Goal: Navigation & Orientation: Find specific page/section

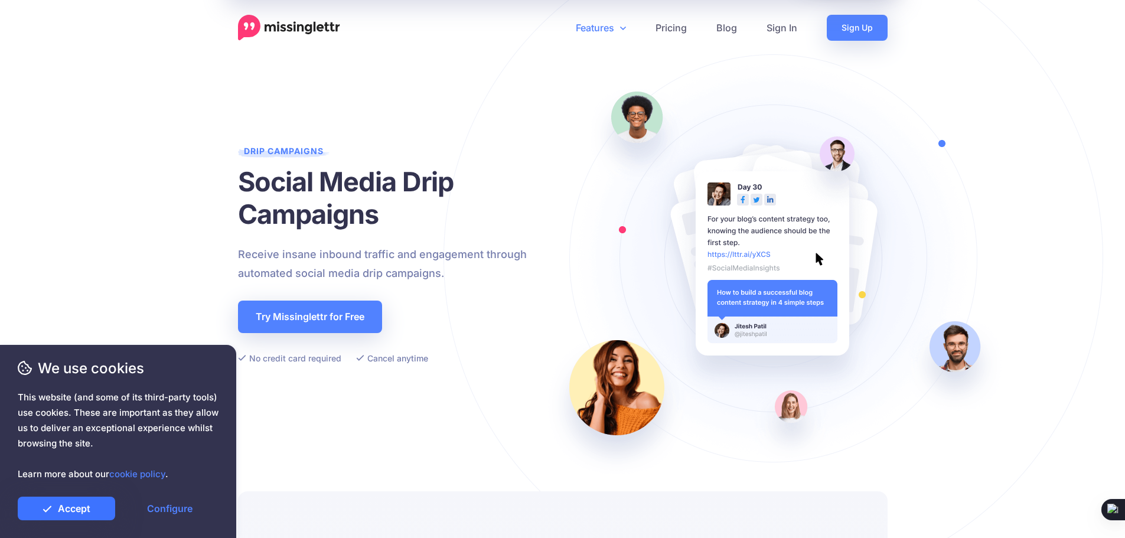
click at [61, 504] on link "Accept" at bounding box center [66, 509] width 97 height 24
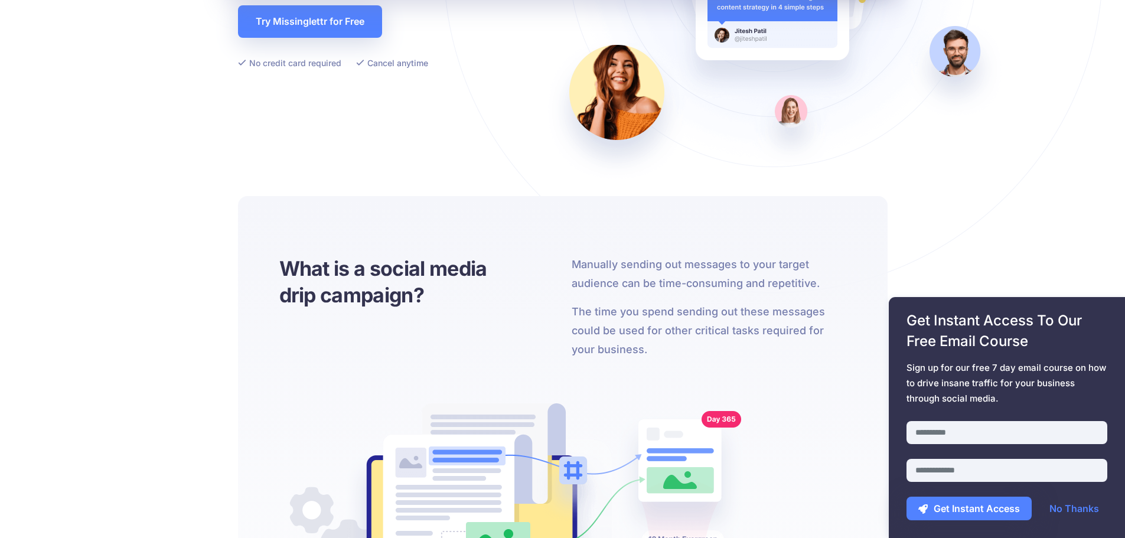
scroll to position [354, 0]
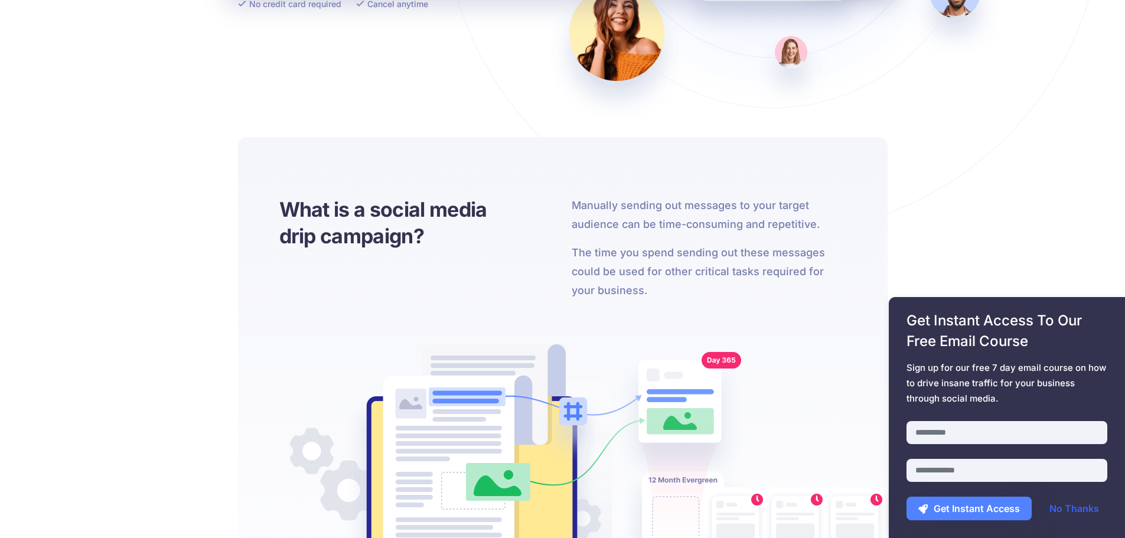
click at [1088, 508] on link "No Thanks" at bounding box center [1073, 509] width 73 height 24
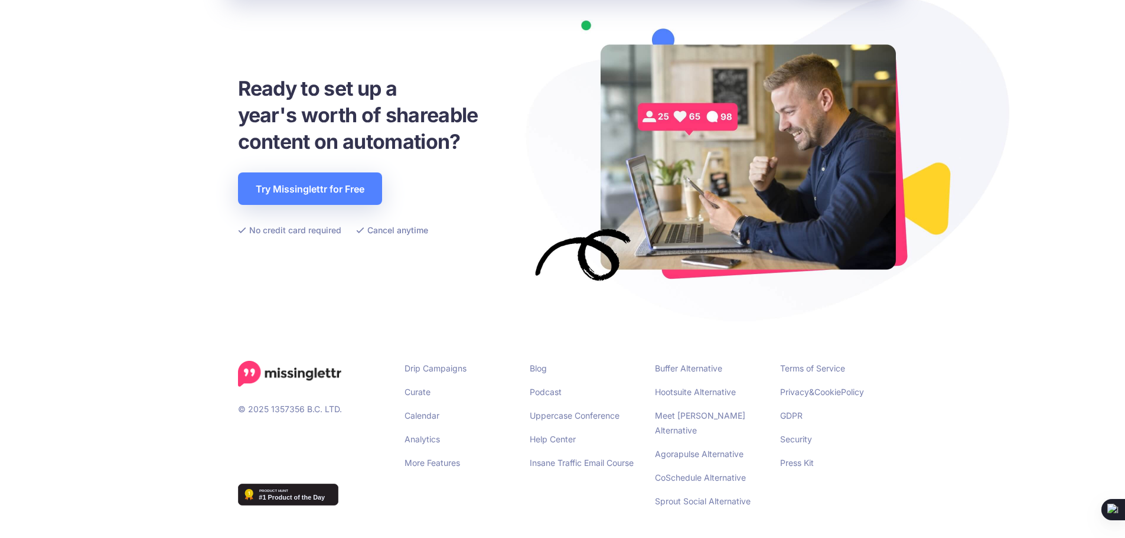
scroll to position [0, 0]
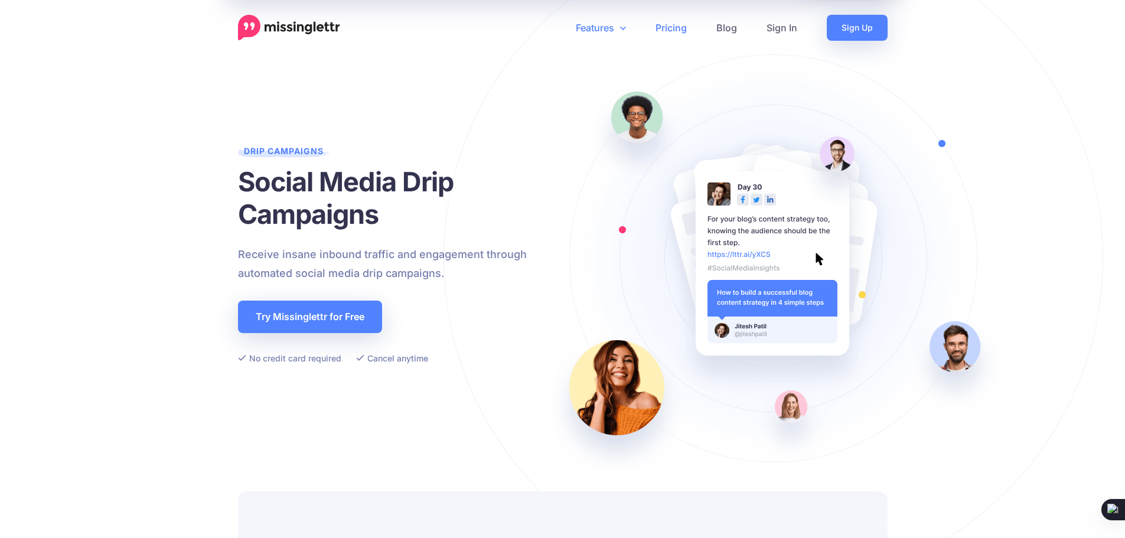
click at [675, 30] on link "Pricing" at bounding box center [671, 28] width 61 height 26
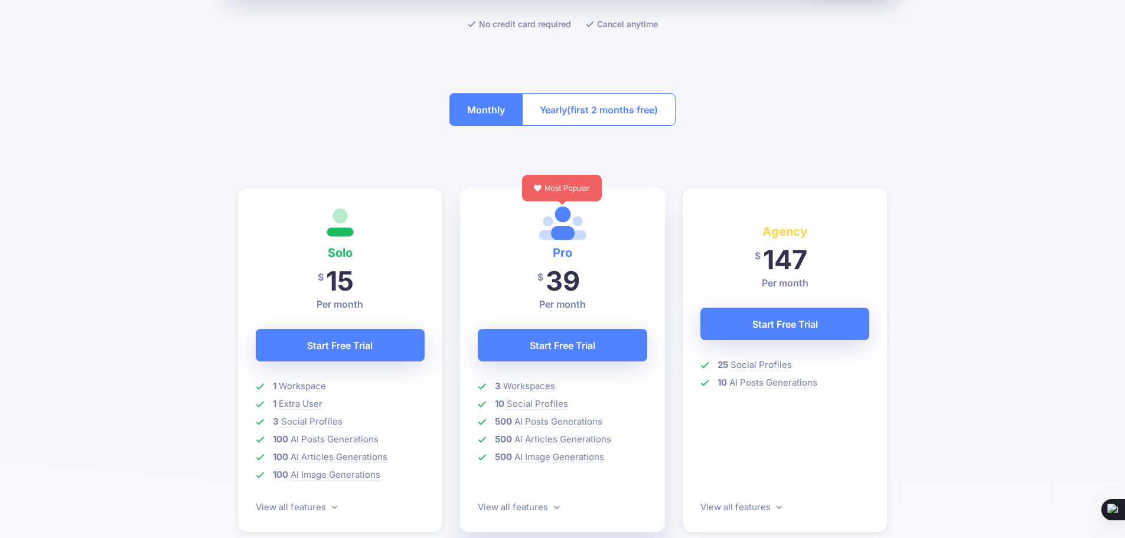
scroll to position [295, 0]
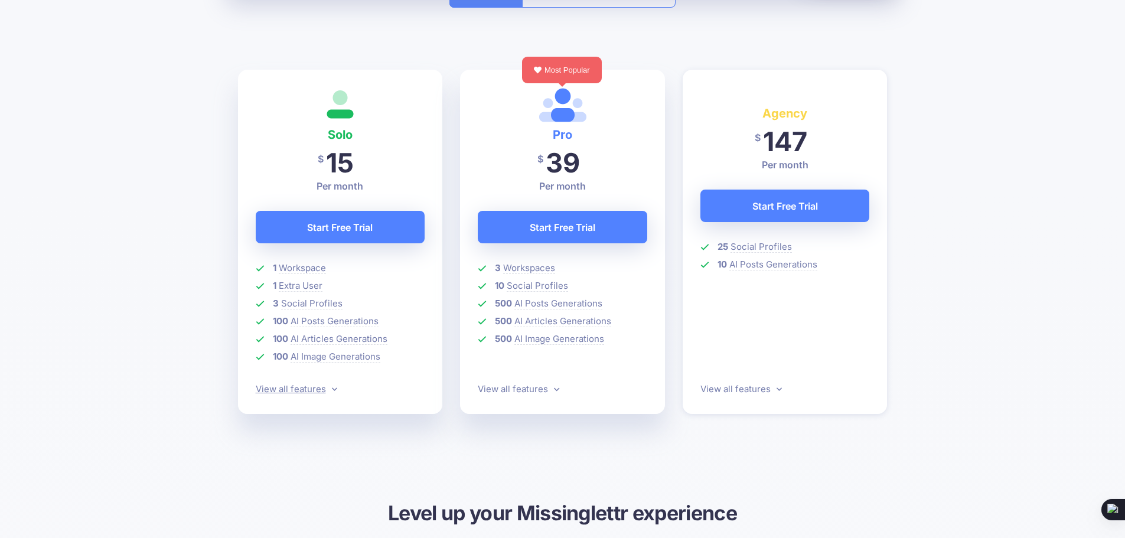
click at [329, 393] on link "View all features" at bounding box center [296, 388] width 81 height 11
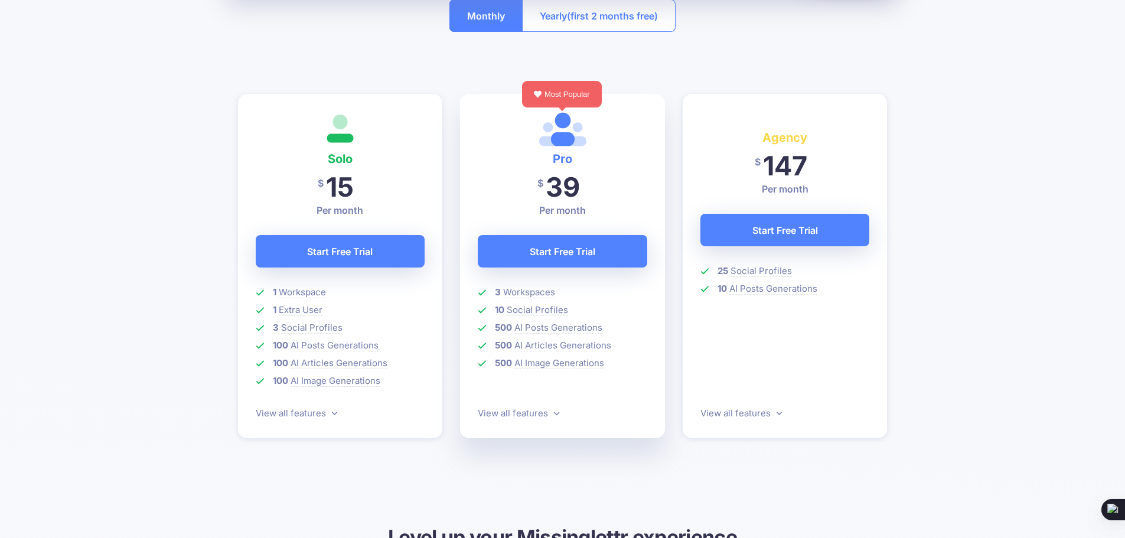
scroll to position [0, 0]
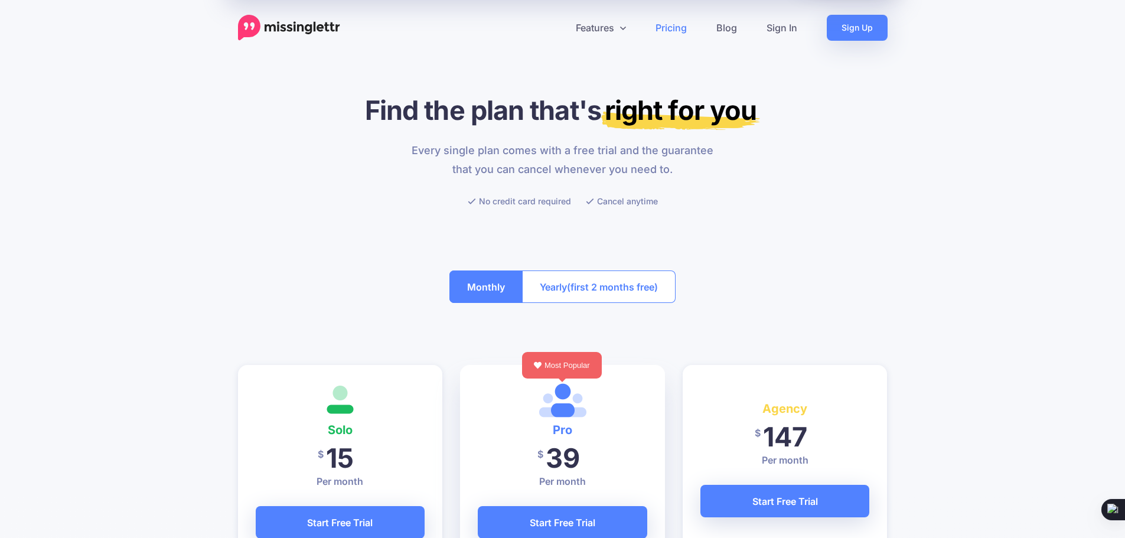
click at [292, 32] on img at bounding box center [289, 28] width 102 height 26
